Goal: Information Seeking & Learning: Learn about a topic

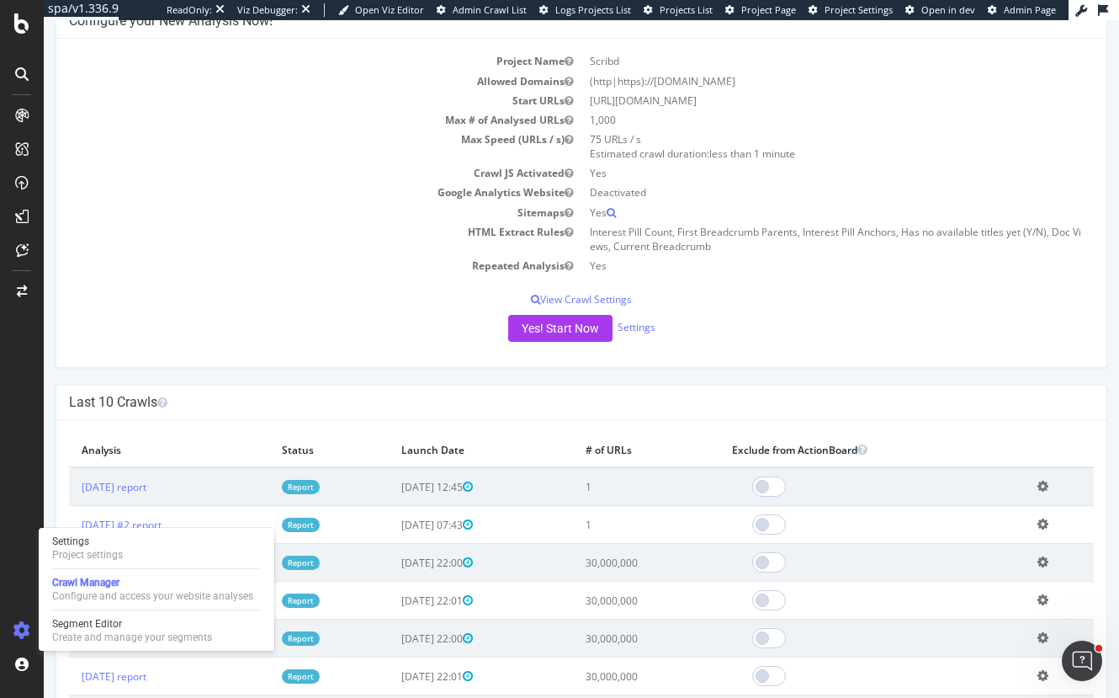
scroll to position [168, 0]
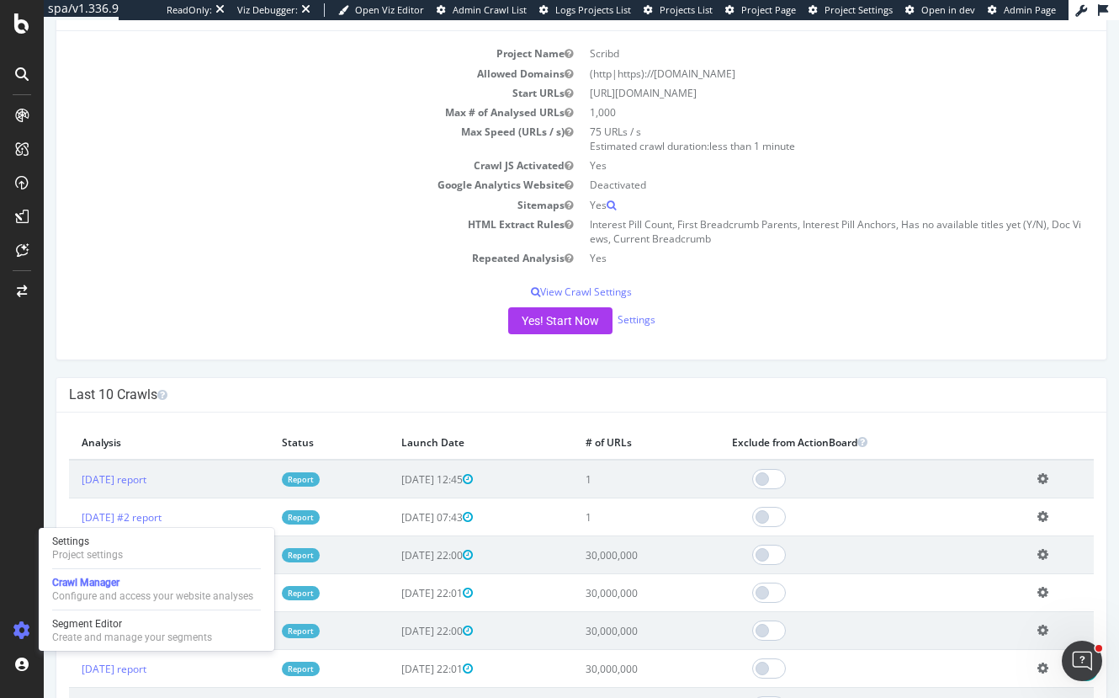
click at [340, 470] on td "Report" at bounding box center [329, 478] width 120 height 39
click at [320, 476] on link "Report" at bounding box center [301, 479] width 38 height 14
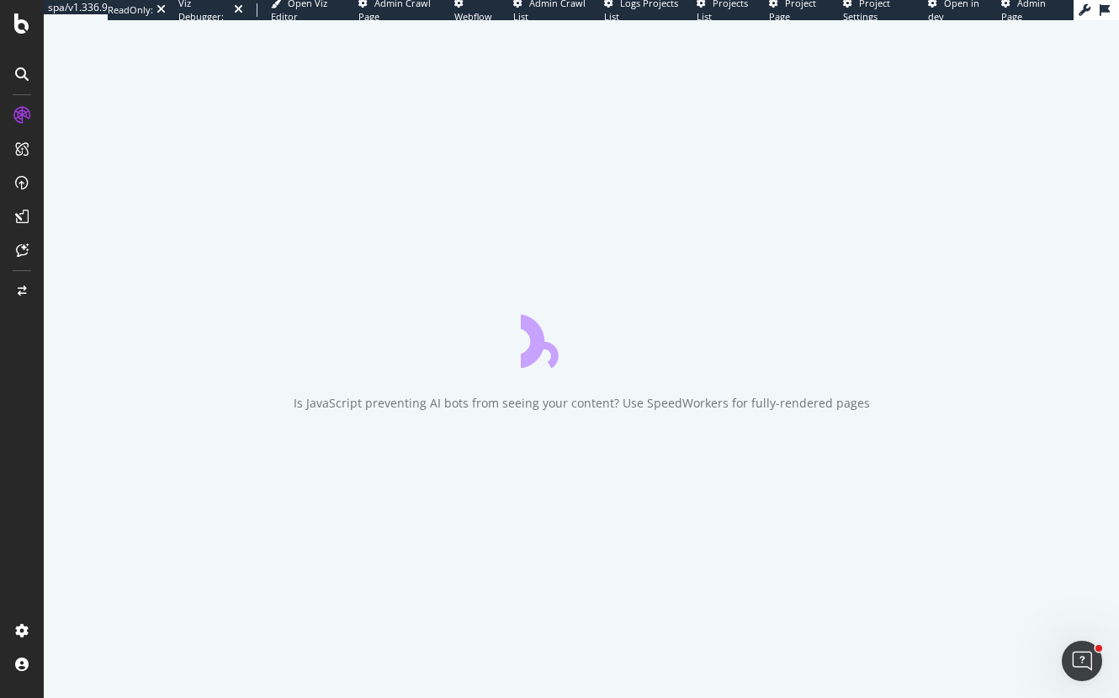
click at [657, 241] on div "Is JavaScript preventing AI bots from seeing your content? Use SpeedWorkers for…" at bounding box center [581, 358] width 1075 height 677
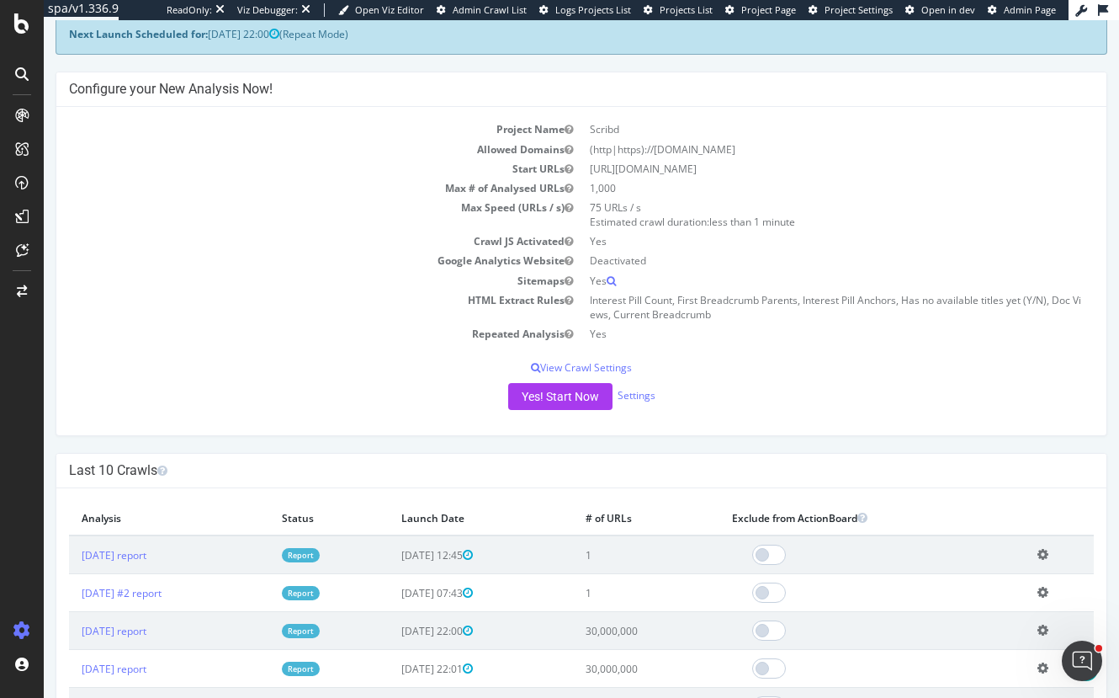
scroll to position [168, 0]
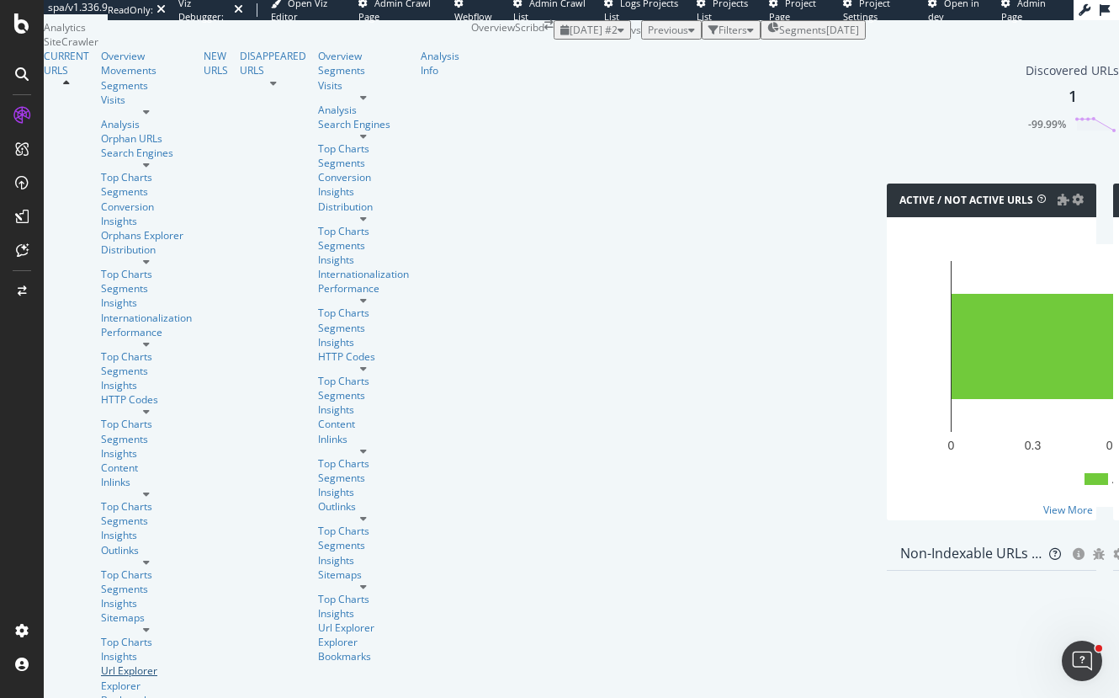
drag, startPoint x: 74, startPoint y: 423, endPoint x: 183, endPoint y: 427, distance: 108.6
click at [101, 663] on div "Url Explorer" at bounding box center [146, 670] width 91 height 14
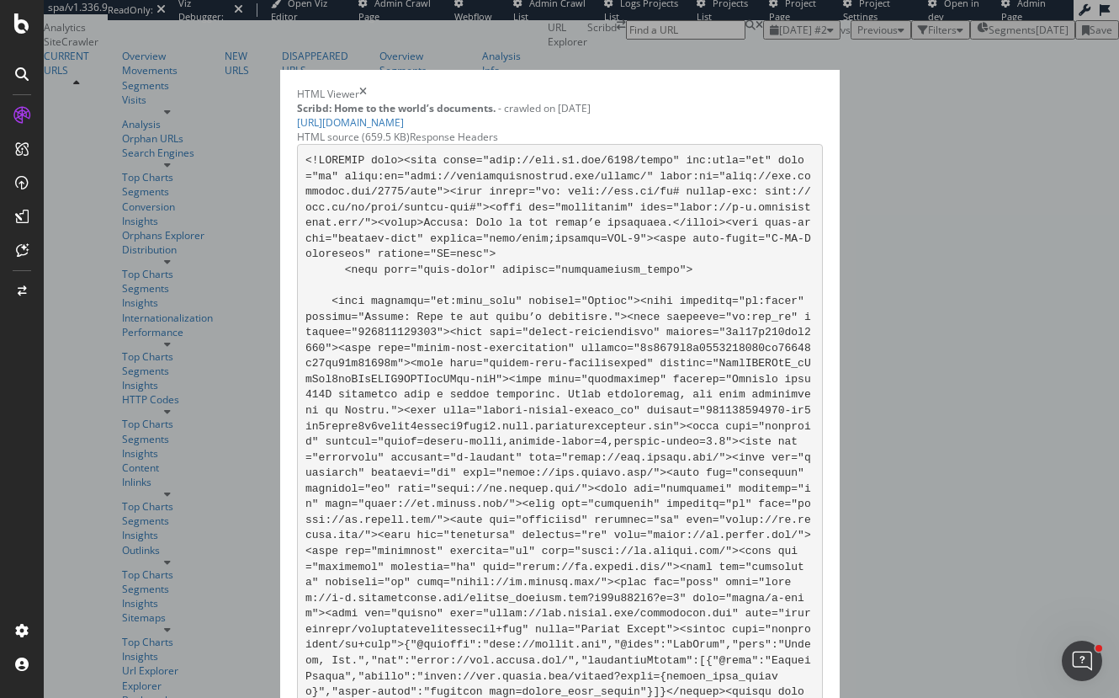
click at [470, 144] on div "Response Headers" at bounding box center [454, 137] width 88 height 14
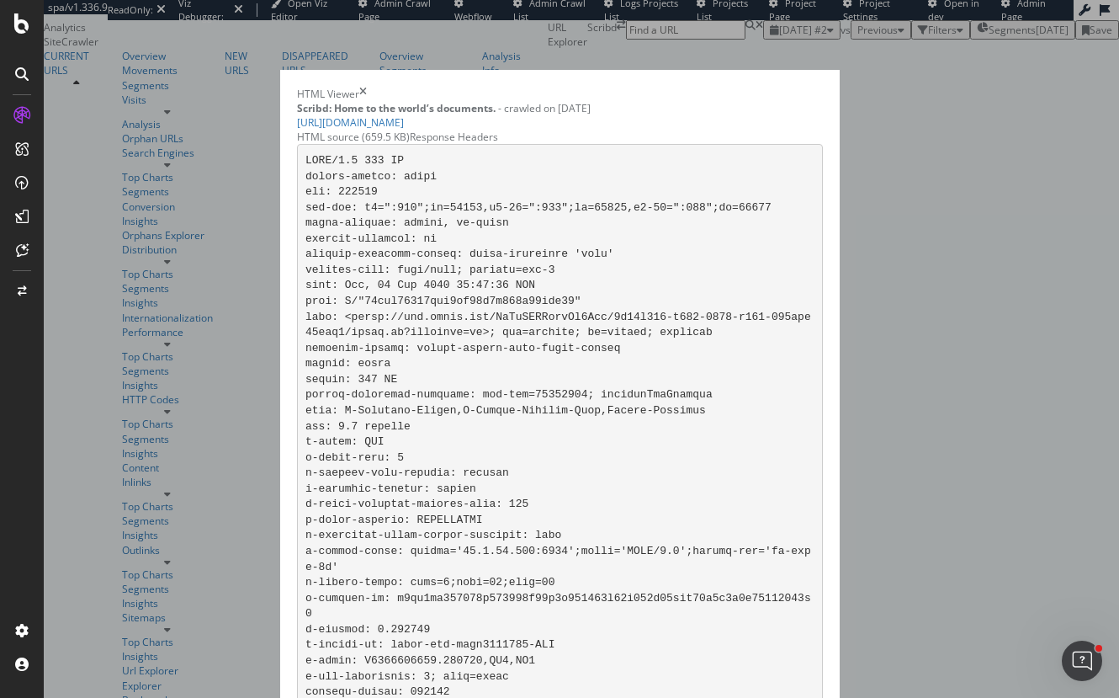
scroll to position [141, 0]
click at [348, 144] on div "HTML source (659.5 KB)" at bounding box center [353, 137] width 113 height 14
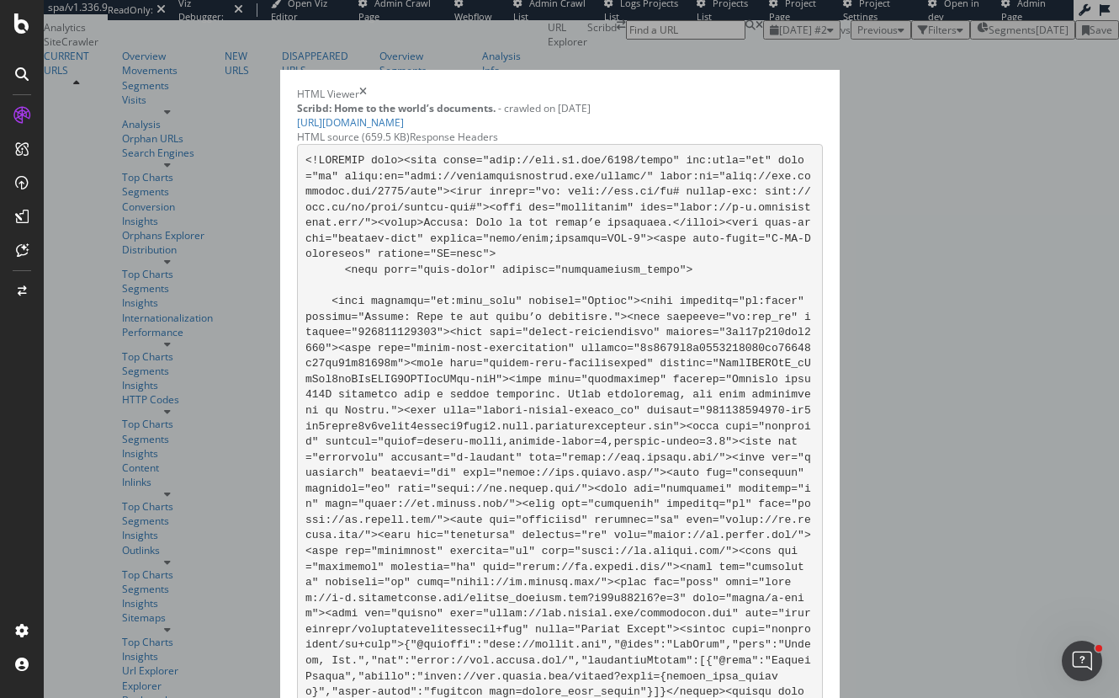
scroll to position [105318, 0]
click at [367, 87] on icon "times" at bounding box center [363, 94] width 8 height 14
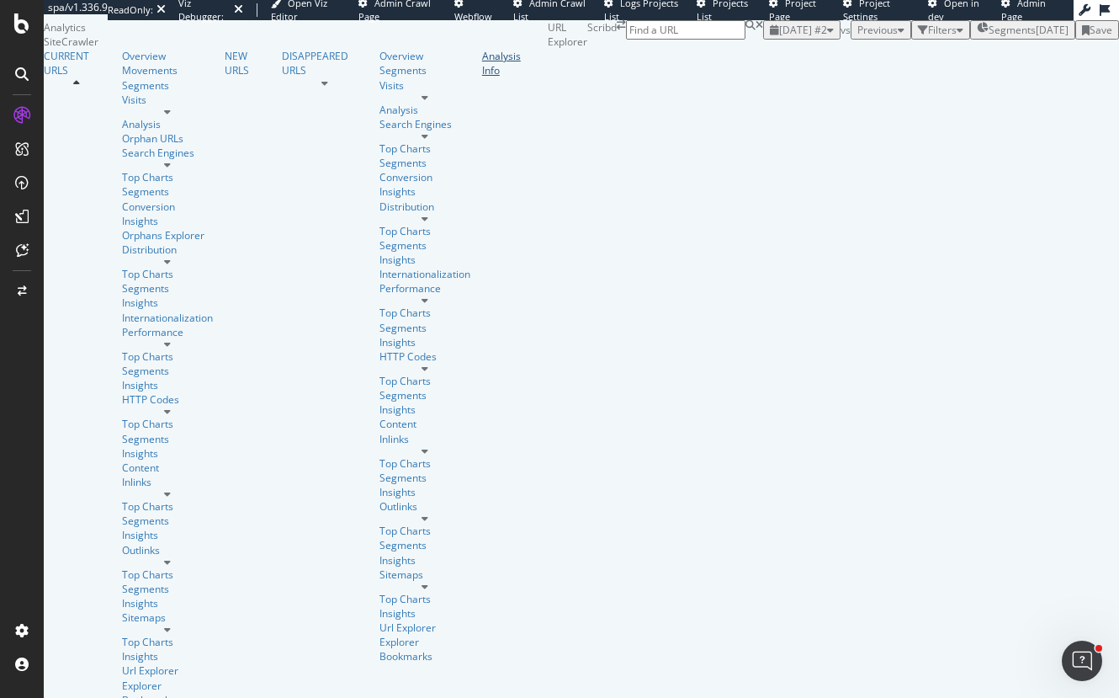
drag, startPoint x: 62, startPoint y: 561, endPoint x: 88, endPoint y: 562, distance: 25.3
click at [482, 77] on div "Analysis Info" at bounding box center [509, 63] width 54 height 29
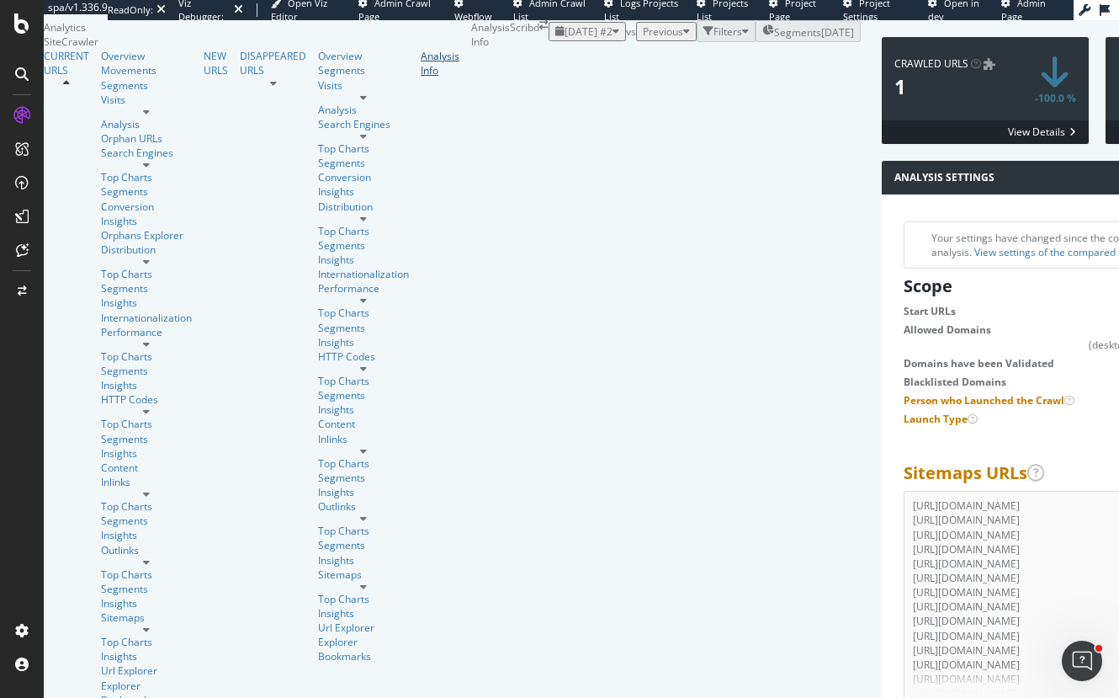
scroll to position [842, 0]
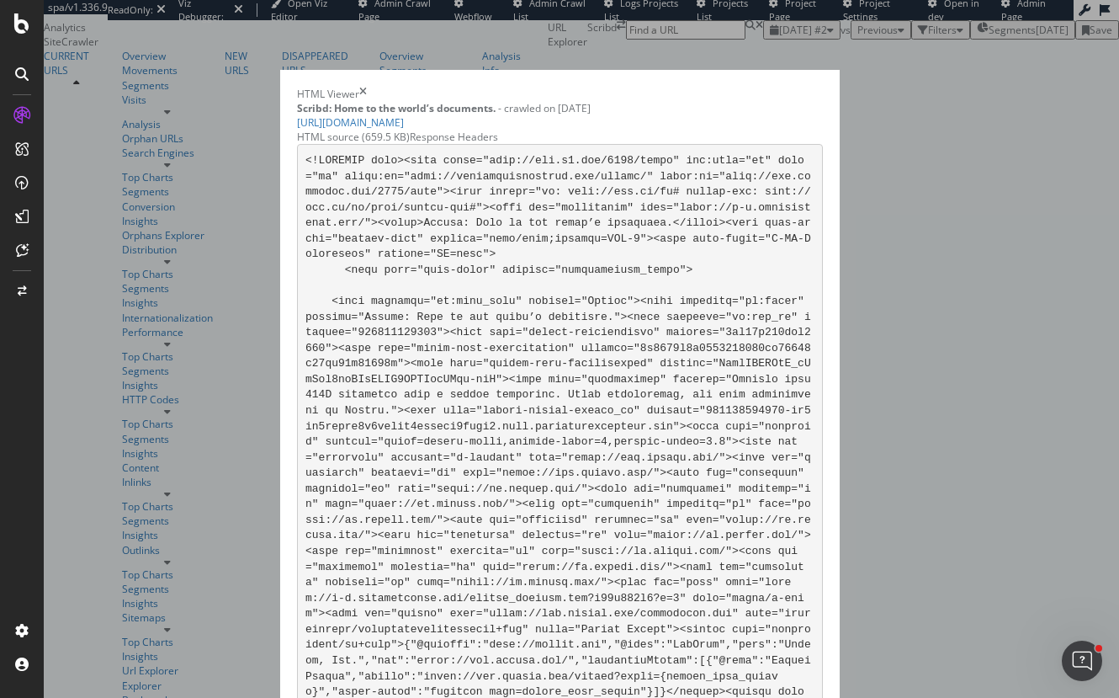
click at [367, 87] on icon "times" at bounding box center [363, 94] width 8 height 14
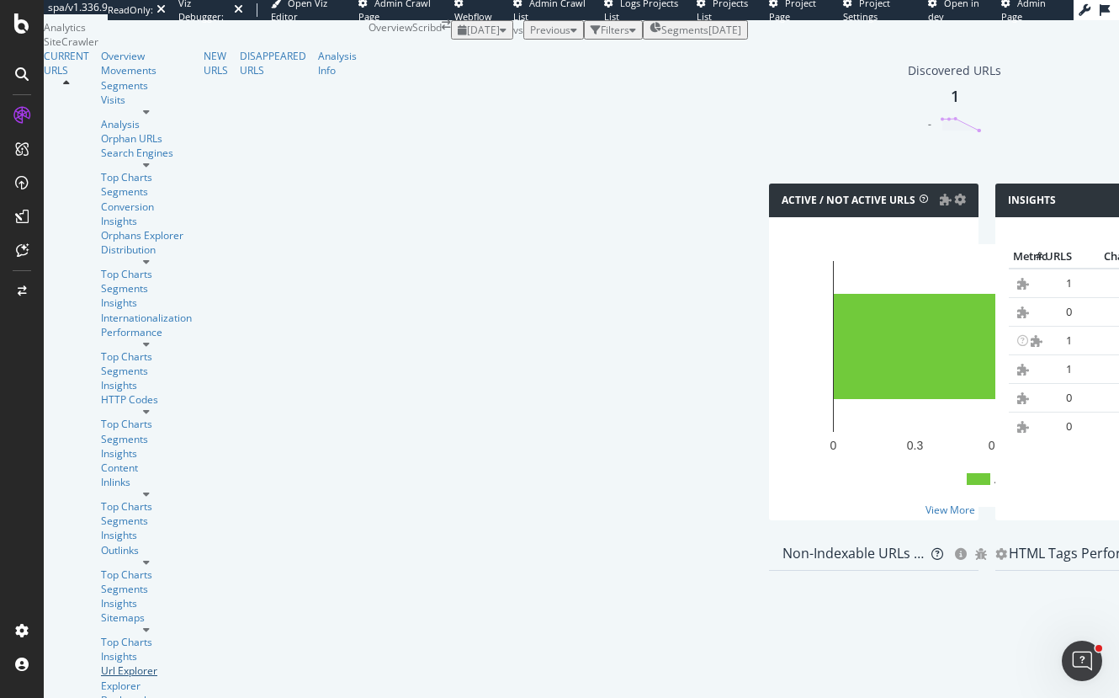
drag, startPoint x: 91, startPoint y: 433, endPoint x: 261, endPoint y: 276, distance: 231.1
click at [101, 663] on div "Url Explorer" at bounding box center [146, 670] width 91 height 14
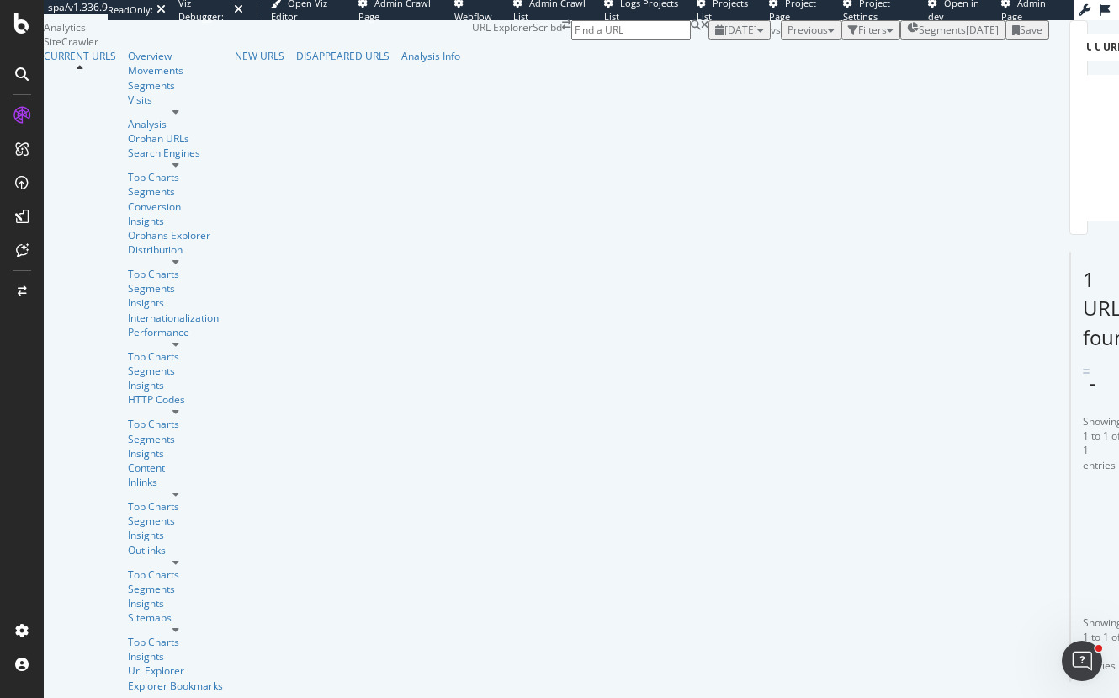
click at [1084, 580] on icon at bounding box center [1090, 585] width 13 height 10
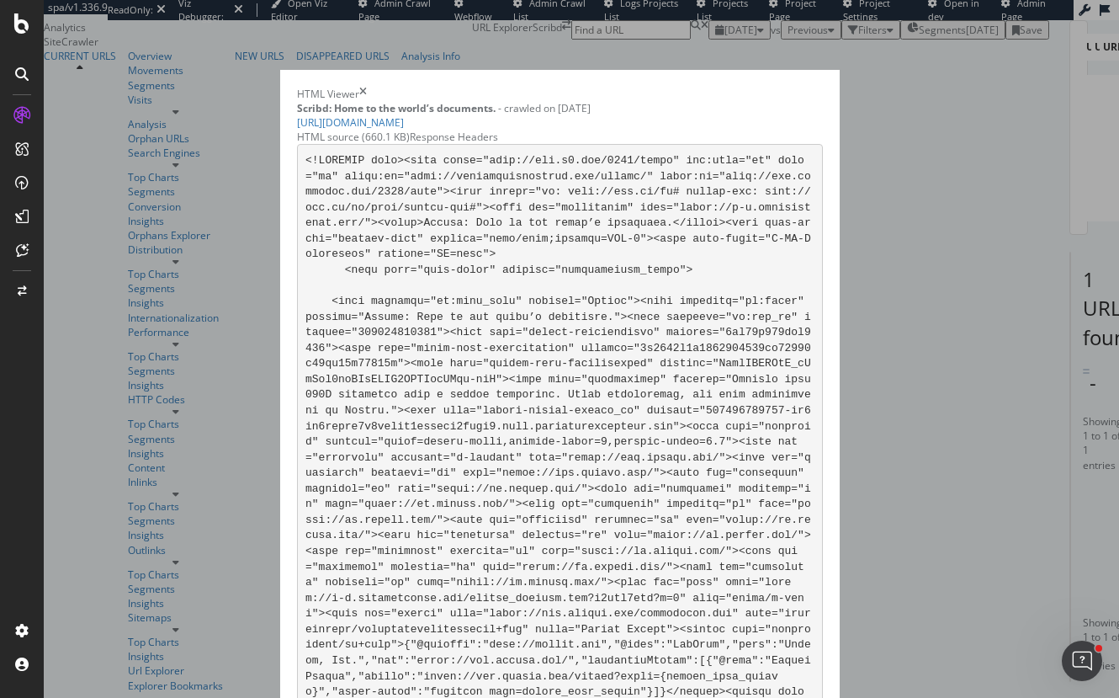
click at [465, 144] on div "Response Headers" at bounding box center [454, 137] width 88 height 14
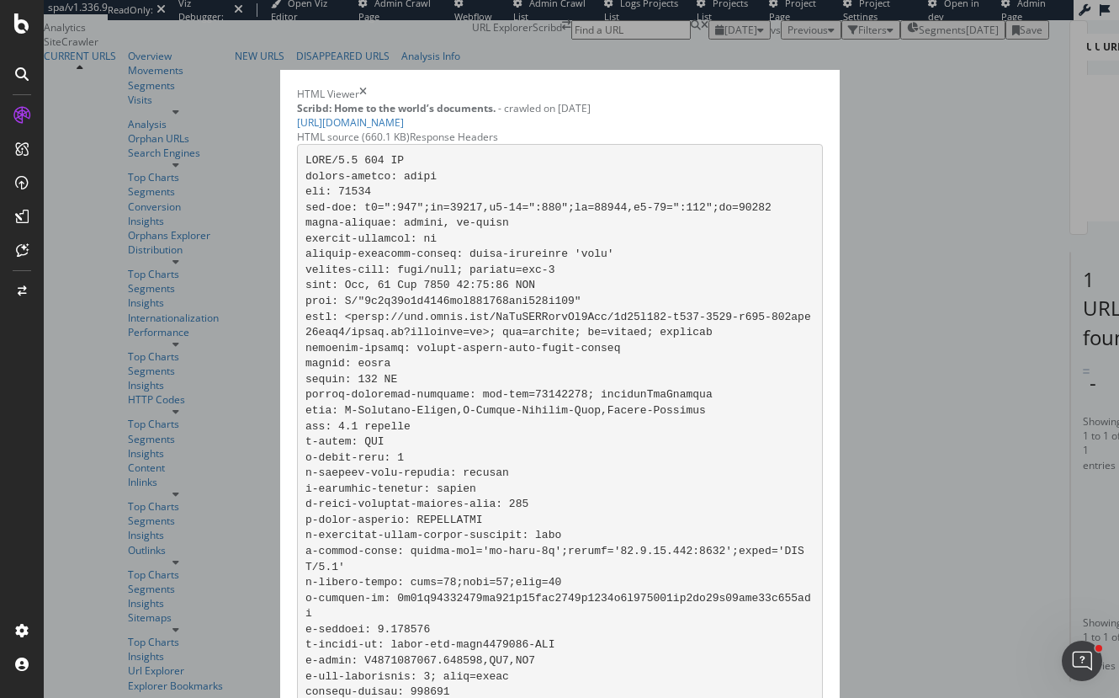
click at [303, 144] on div "HTML source (660.1 KB)" at bounding box center [353, 137] width 113 height 14
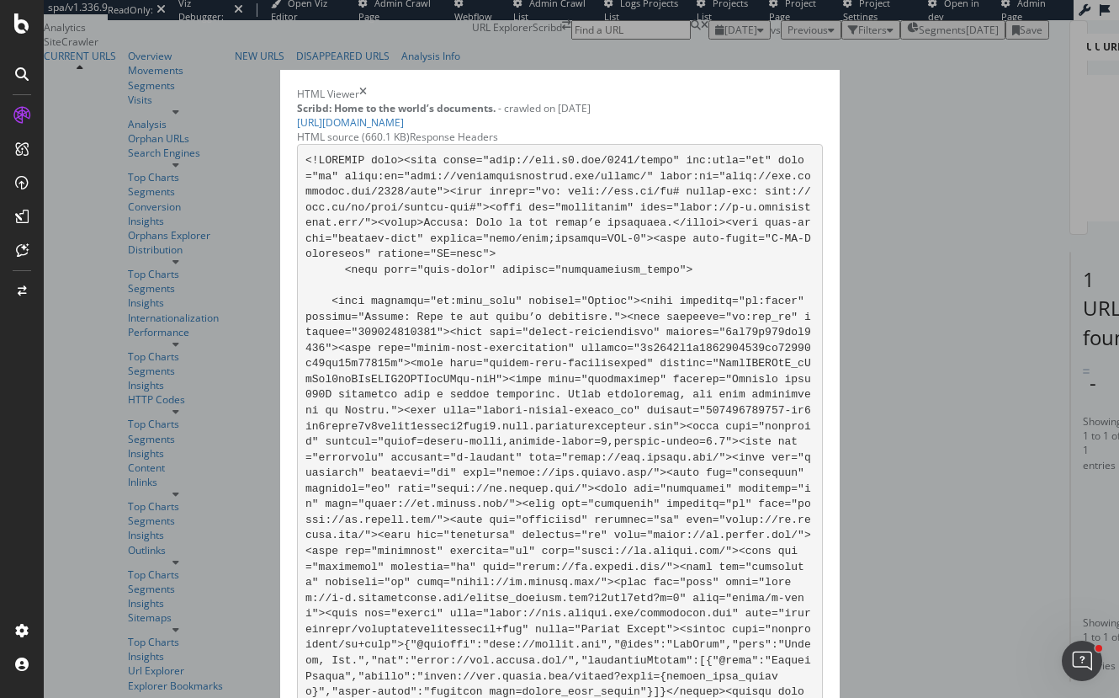
scroll to position [105396, 0]
click at [86, 545] on div "HTML Viewer Scribd: Home to the world’s documents. - crawled on 2025-08-21 http…" at bounding box center [559, 349] width 1119 height 698
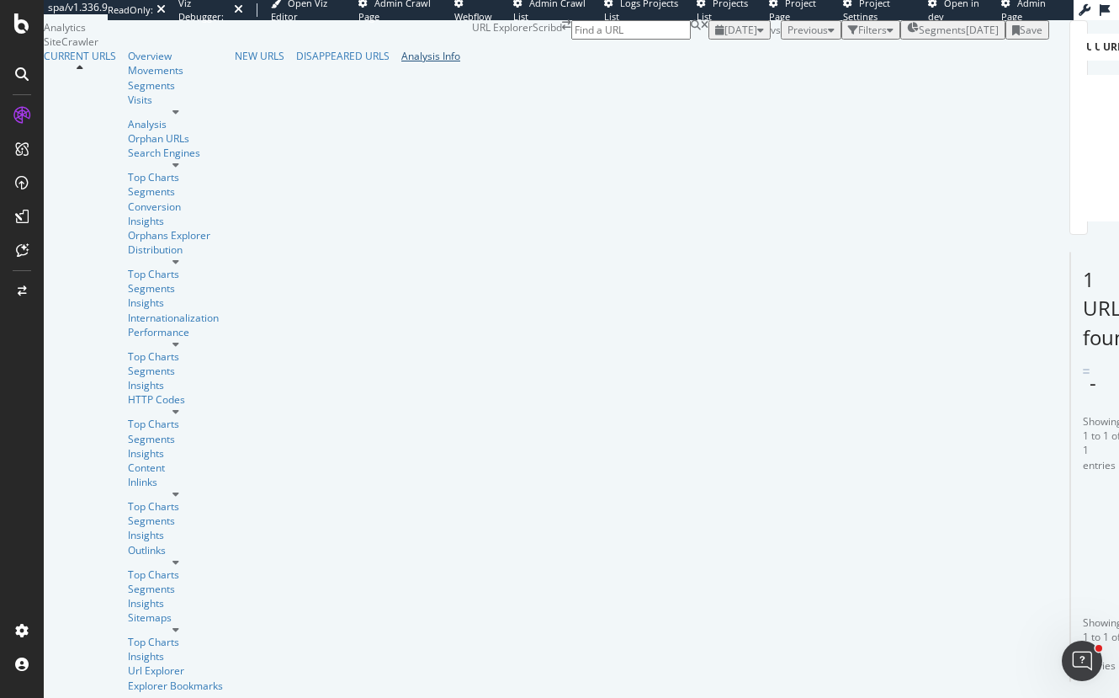
click at [401, 63] on div "Analysis Info" at bounding box center [430, 56] width 59 height 14
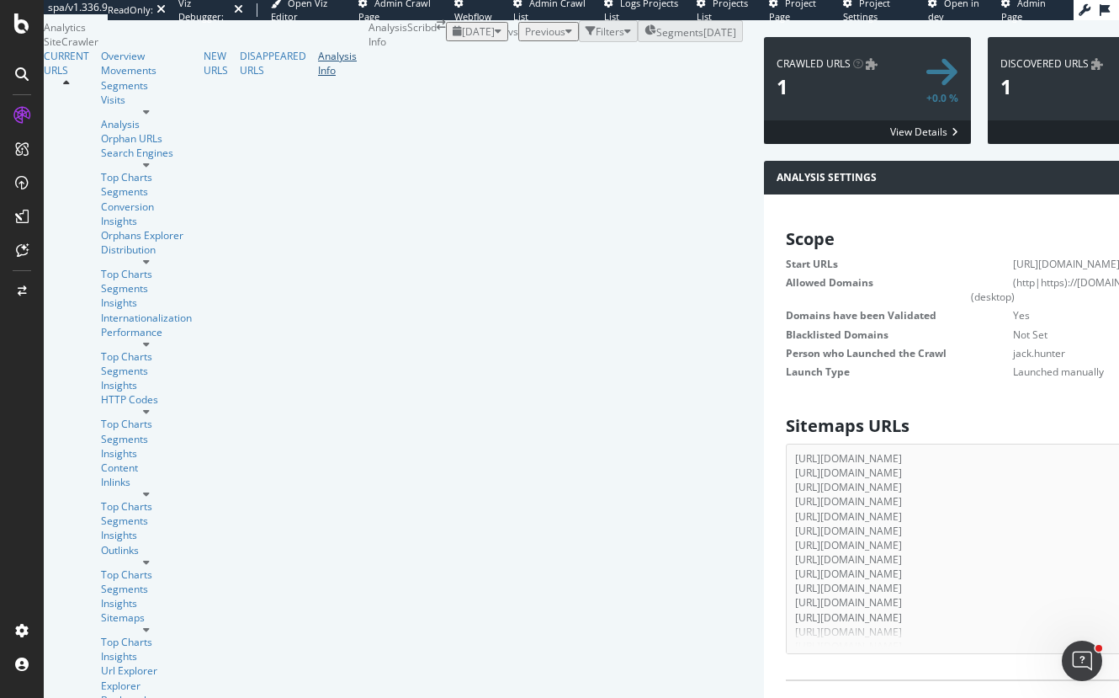
scroll to position [252, 0]
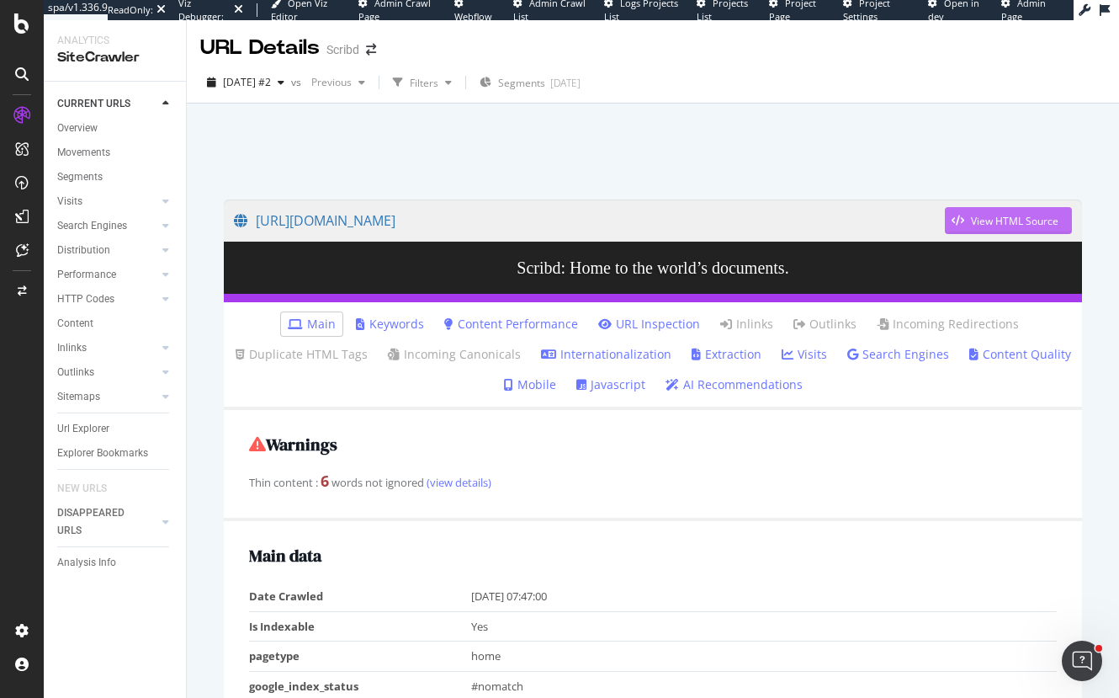
click at [995, 226] on div "View HTML Source" at bounding box center [1015, 221] width 88 height 14
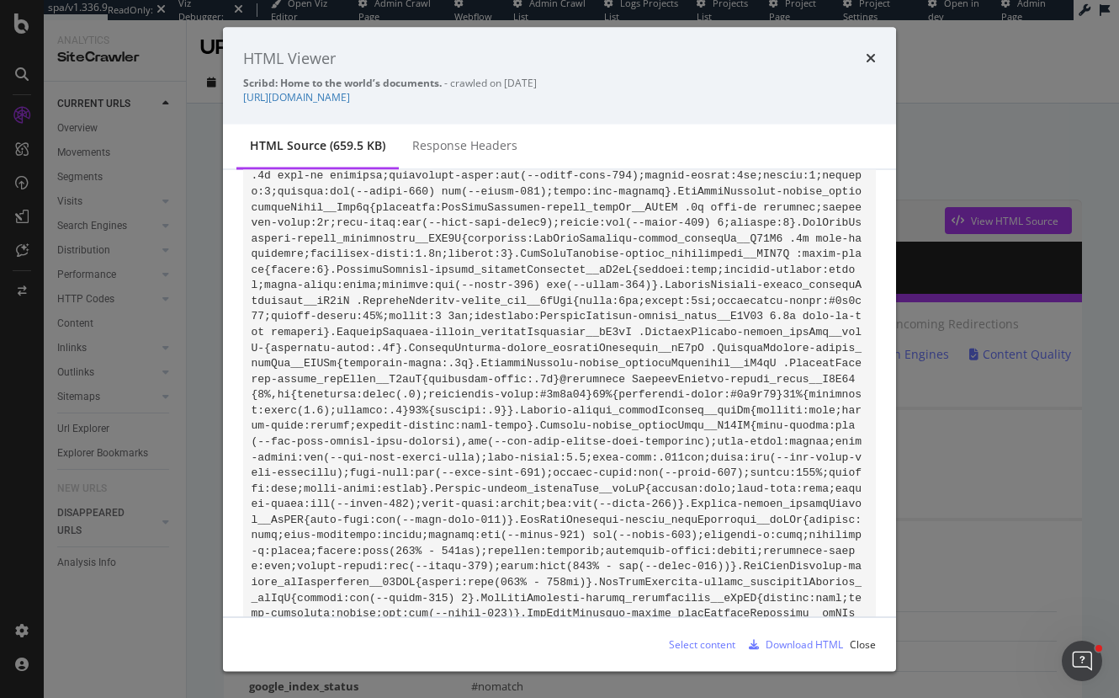
scroll to position [102445, 0]
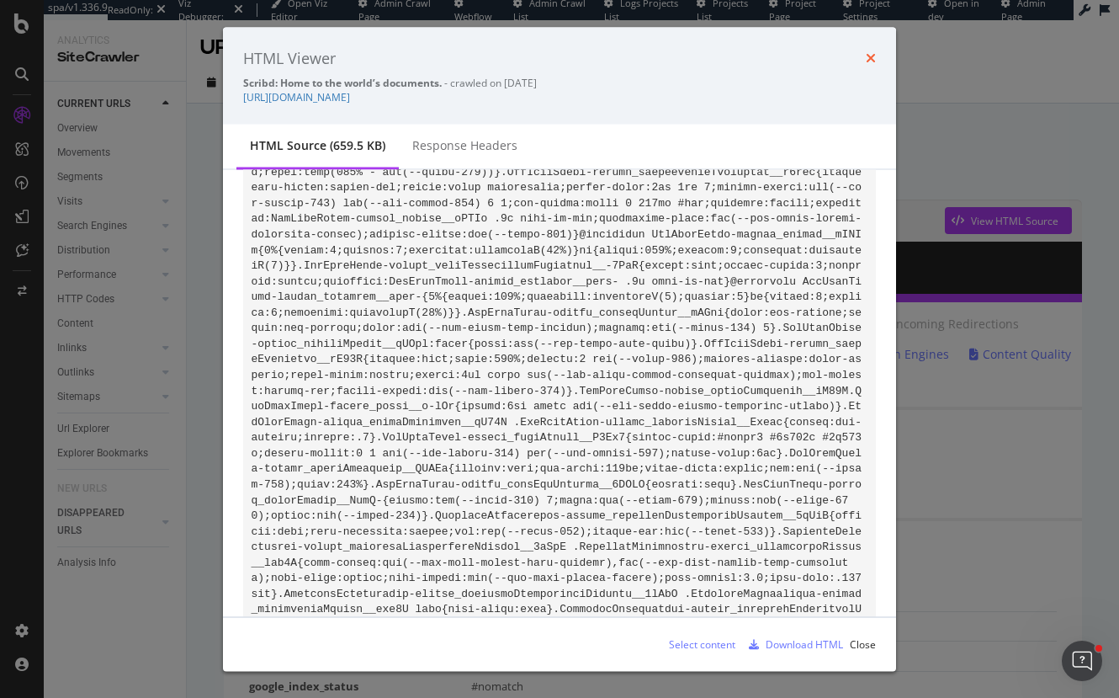
click at [872, 58] on icon "times" at bounding box center [871, 57] width 10 height 13
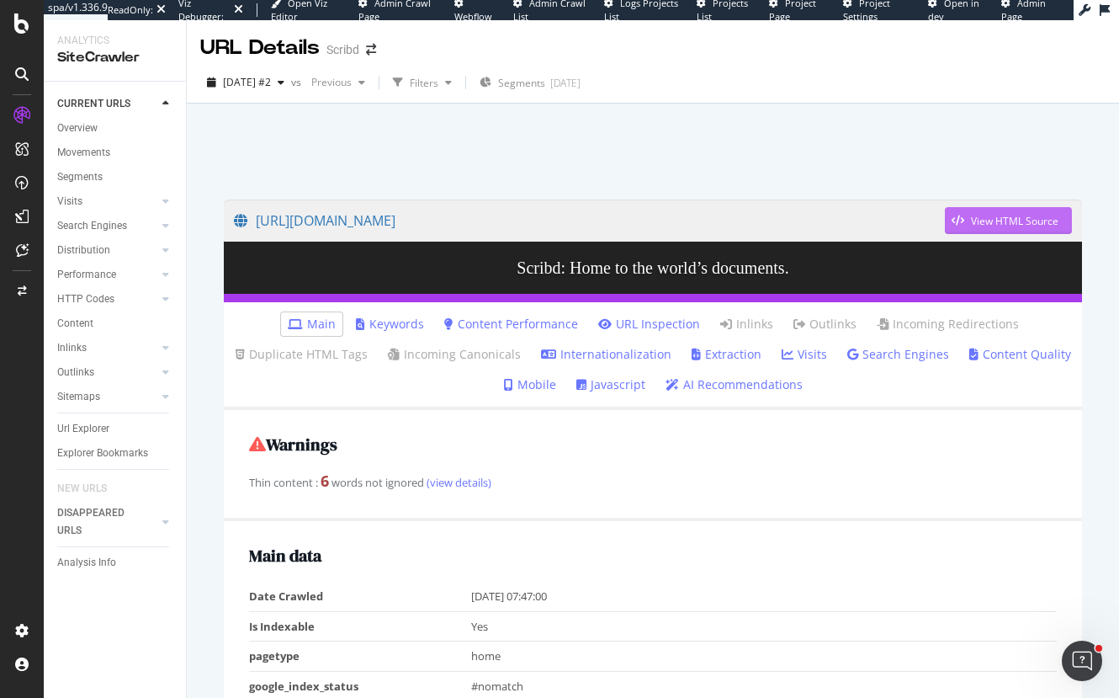
click at [999, 217] on div "View HTML Source" at bounding box center [1015, 221] width 88 height 14
